Goal: Check status

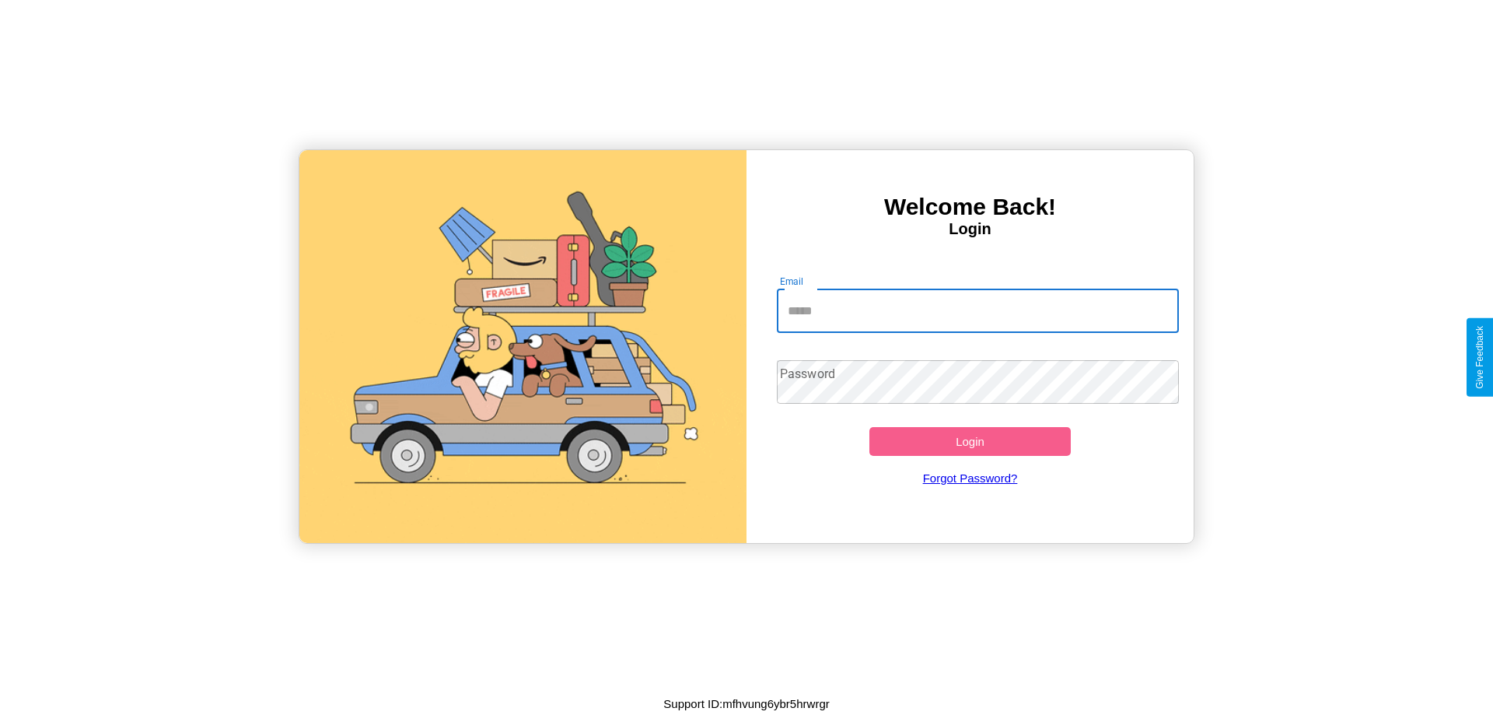
click at [977, 310] on input "Email" at bounding box center [978, 311] width 403 height 44
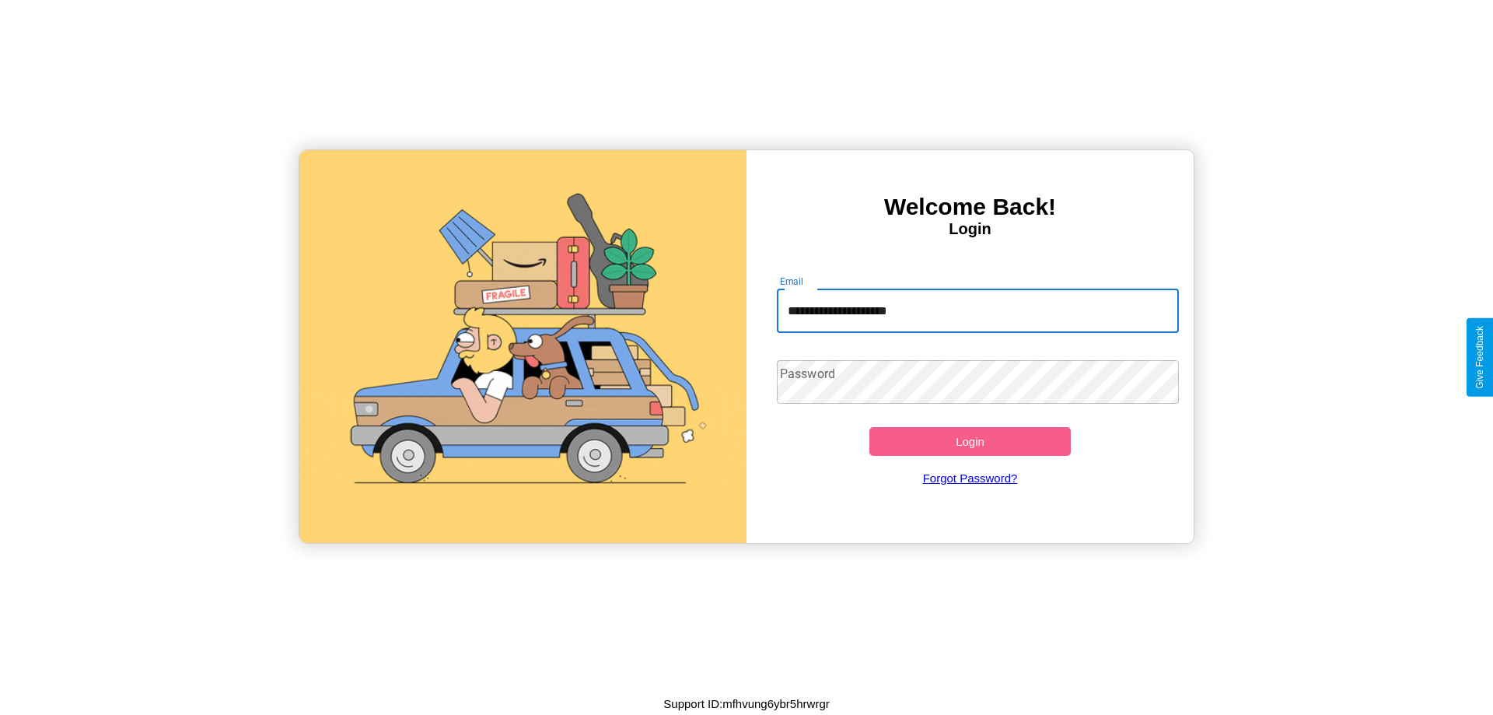
type input "**********"
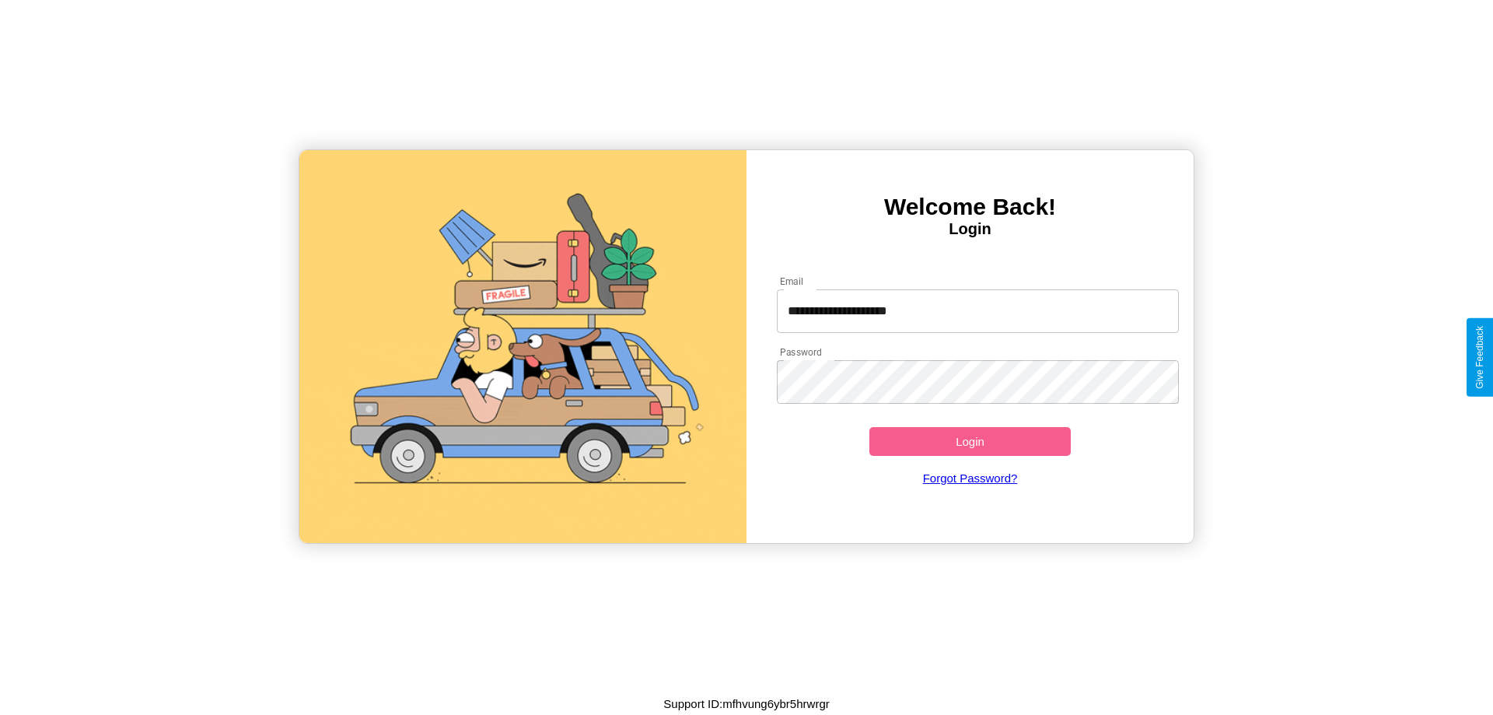
click at [970, 441] on button "Login" at bounding box center [969, 441] width 201 height 29
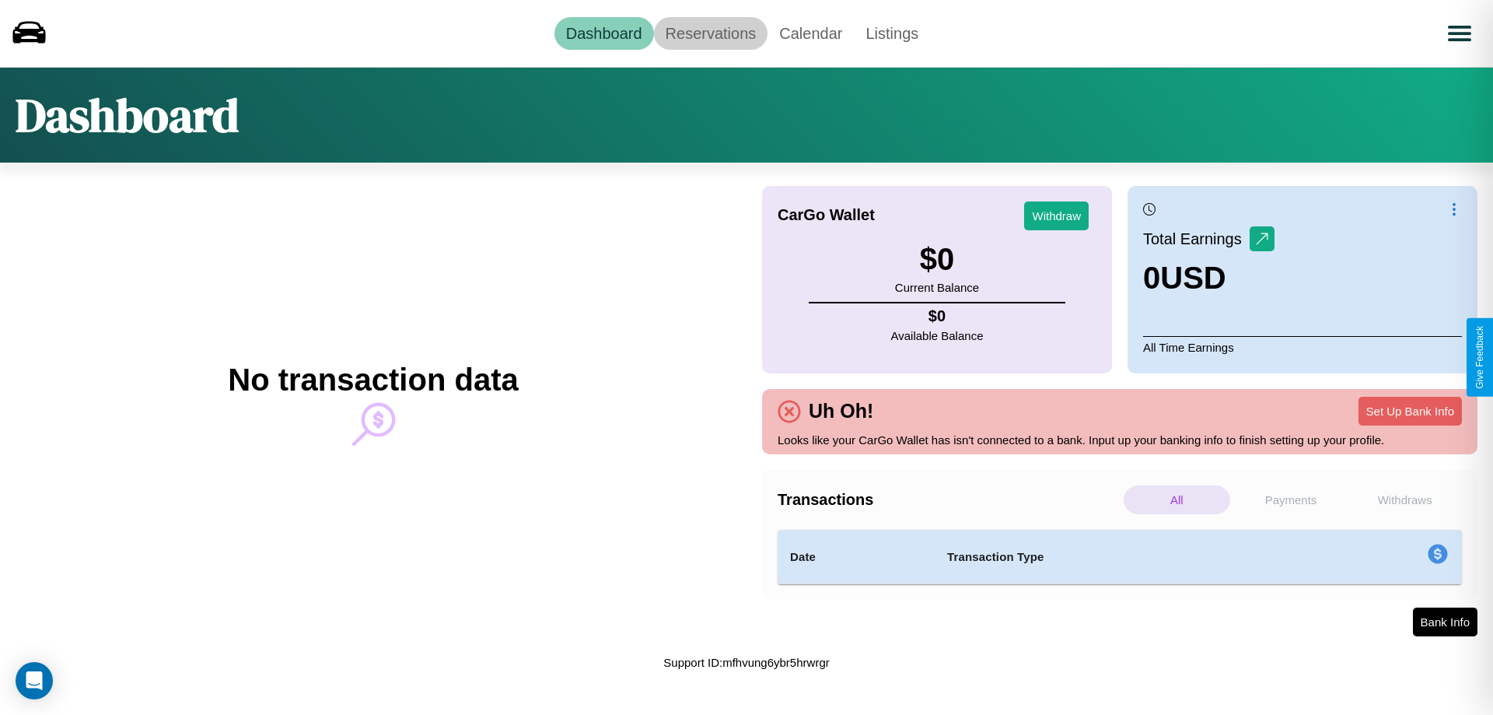
click at [710, 33] on link "Reservations" at bounding box center [711, 33] width 114 height 33
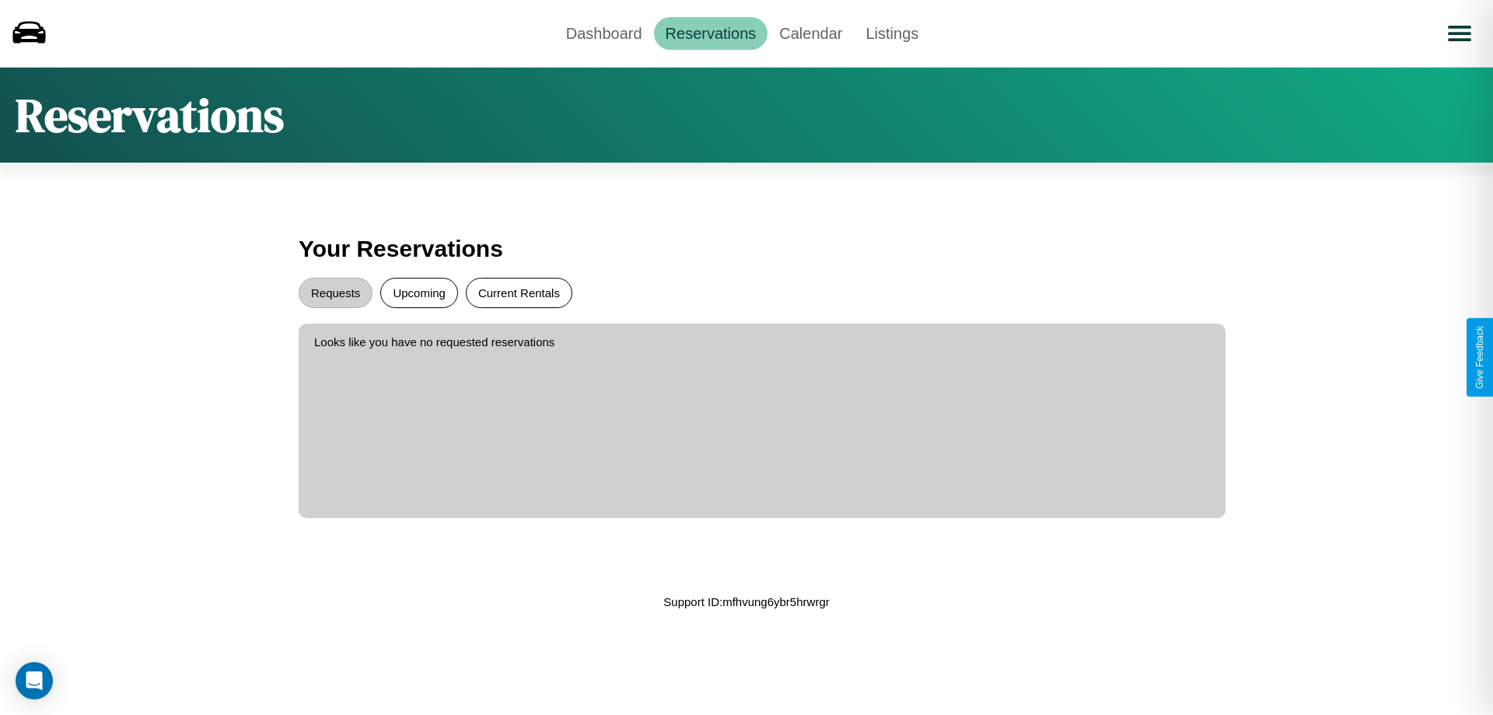
click at [519, 292] on button "Current Rentals" at bounding box center [519, 293] width 107 height 30
click at [335, 292] on button "Requests" at bounding box center [336, 293] width 74 height 30
